Goal: Transaction & Acquisition: Book appointment/travel/reservation

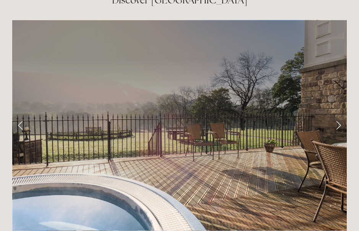
scroll to position [1192, 0]
click at [338, 123] on link "Next Slide" at bounding box center [338, 125] width 17 height 23
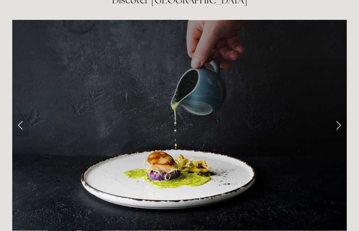
click at [338, 122] on link "Next Slide" at bounding box center [338, 125] width 17 height 23
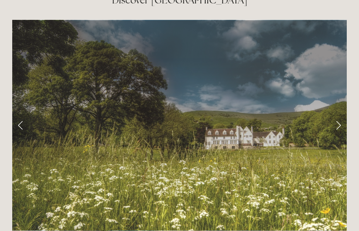
click at [337, 123] on link "Next Slide" at bounding box center [338, 125] width 17 height 23
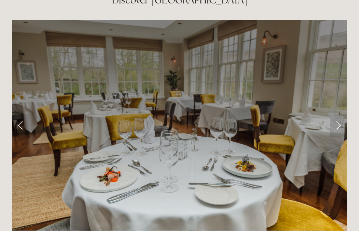
click at [339, 122] on link "Next Slide" at bounding box center [338, 125] width 17 height 23
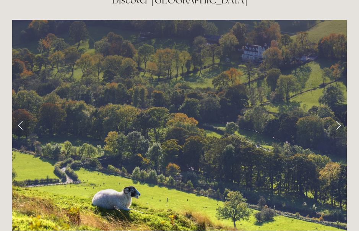
click at [335, 124] on link "Next Slide" at bounding box center [338, 125] width 17 height 23
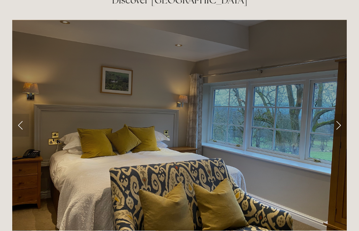
click at [337, 121] on link "Next Slide" at bounding box center [338, 125] width 17 height 23
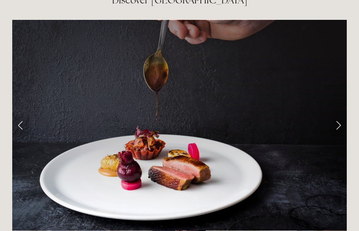
click at [337, 122] on link "Next Slide" at bounding box center [338, 125] width 17 height 23
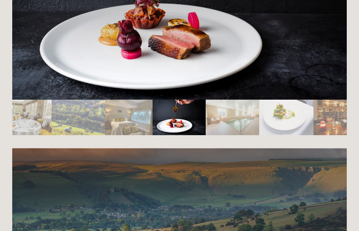
scroll to position [1323, 0]
click at [28, 116] on img "Slide 4" at bounding box center [25, 118] width 54 height 36
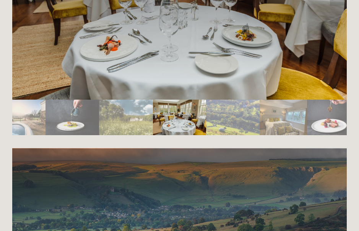
click at [24, 116] on img "Slide 1" at bounding box center [28, 118] width 36 height 36
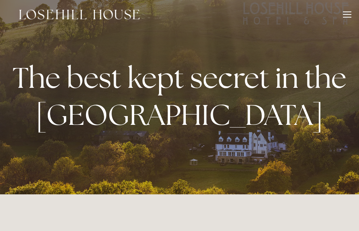
scroll to position [0, 0]
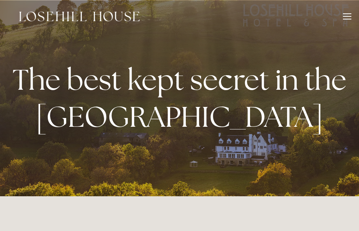
click at [345, 16] on div at bounding box center [347, 16] width 8 height 1
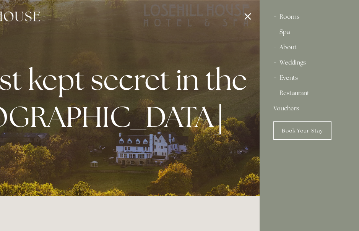
click at [288, 17] on div "Rooms" at bounding box center [309, 16] width 72 height 15
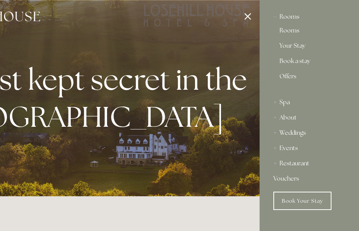
click at [289, 76] on link "Offers" at bounding box center [310, 79] width 60 height 12
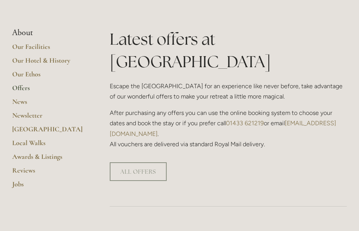
scroll to position [159, 0]
click at [33, 152] on link "Local Walks" at bounding box center [48, 145] width 73 height 14
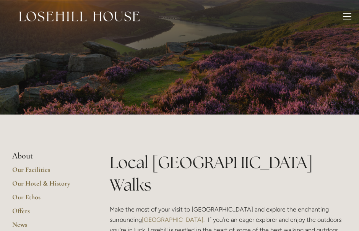
click at [347, 17] on div at bounding box center [347, 17] width 8 height 8
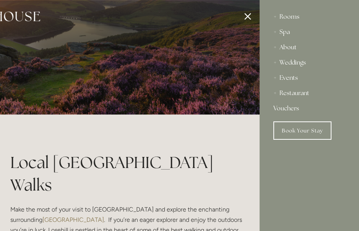
click at [288, 17] on div "Rooms" at bounding box center [309, 16] width 72 height 15
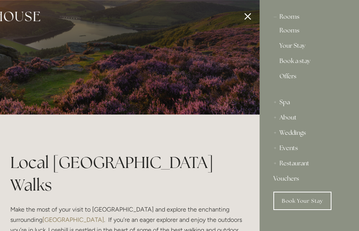
click at [288, 18] on div "Rooms" at bounding box center [309, 16] width 72 height 15
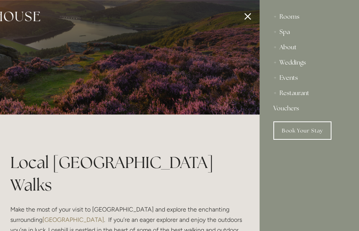
click at [293, 16] on div "Rooms" at bounding box center [309, 16] width 72 height 15
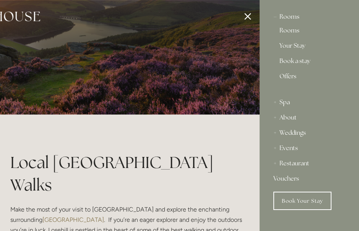
click at [290, 32] on link "Rooms" at bounding box center [310, 32] width 60 height 9
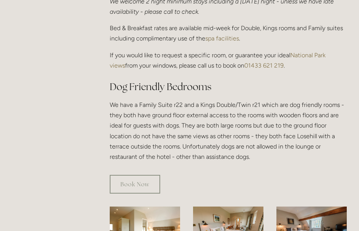
scroll to position [366, 0]
click at [131, 181] on link "Book Now" at bounding box center [135, 184] width 50 height 19
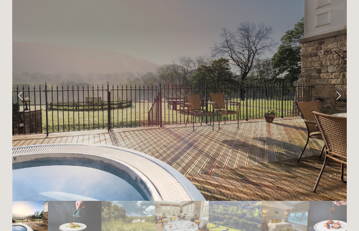
scroll to position [1222, 0]
